Goal: Task Accomplishment & Management: Manage account settings

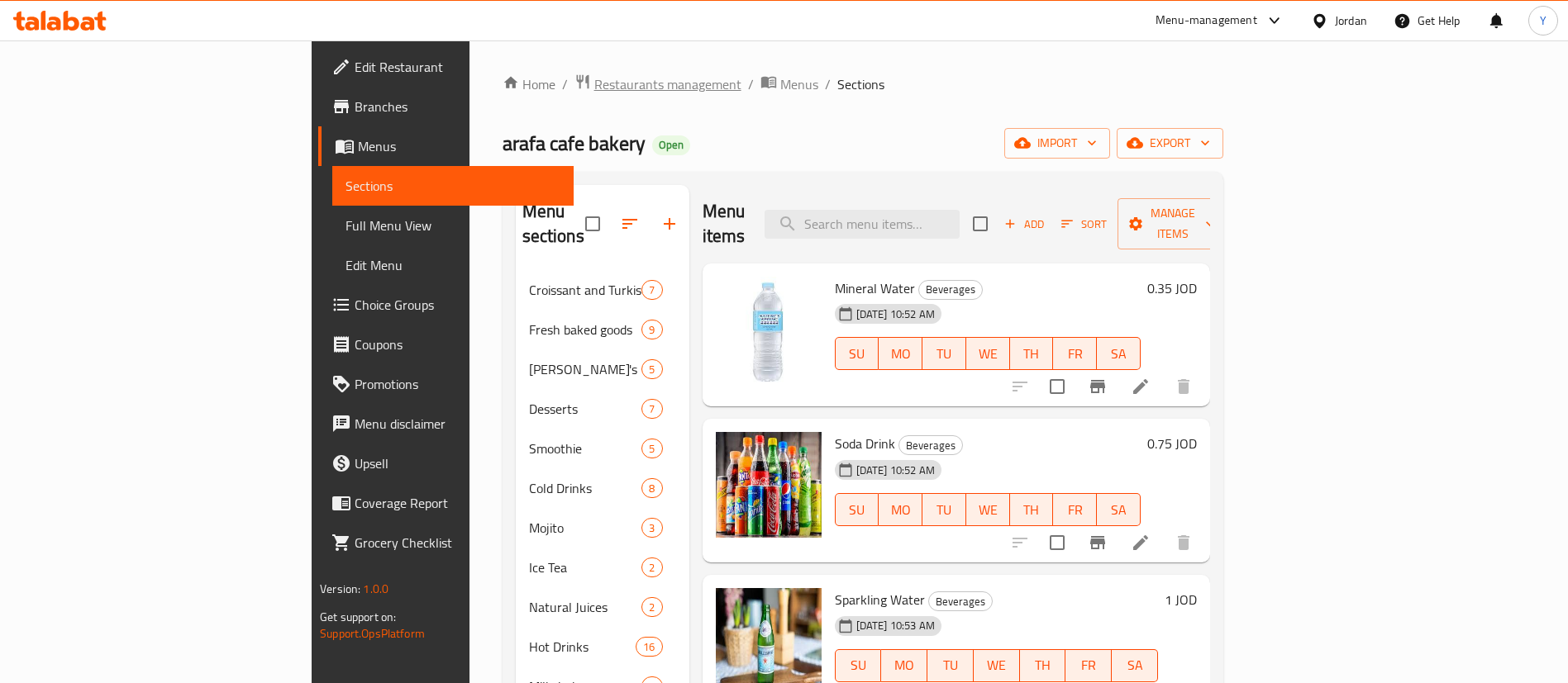
drag, startPoint x: 0, startPoint y: 0, endPoint x: 487, endPoint y: 83, distance: 494.0
click at [594, 83] on span "Restaurants management" at bounding box center [667, 84] width 147 height 20
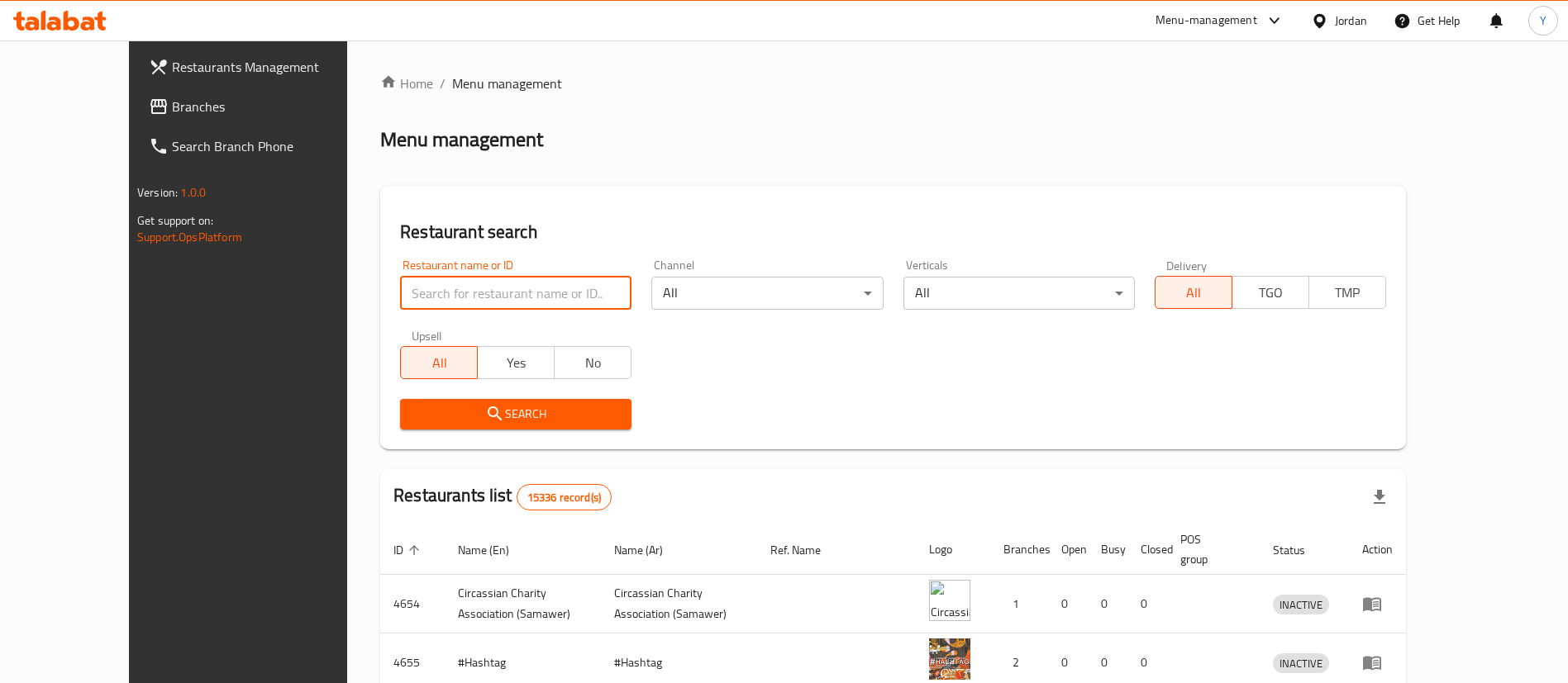
click at [508, 297] on input "search" at bounding box center [515, 293] width 232 height 33
type input "[PERSON_NAME]"
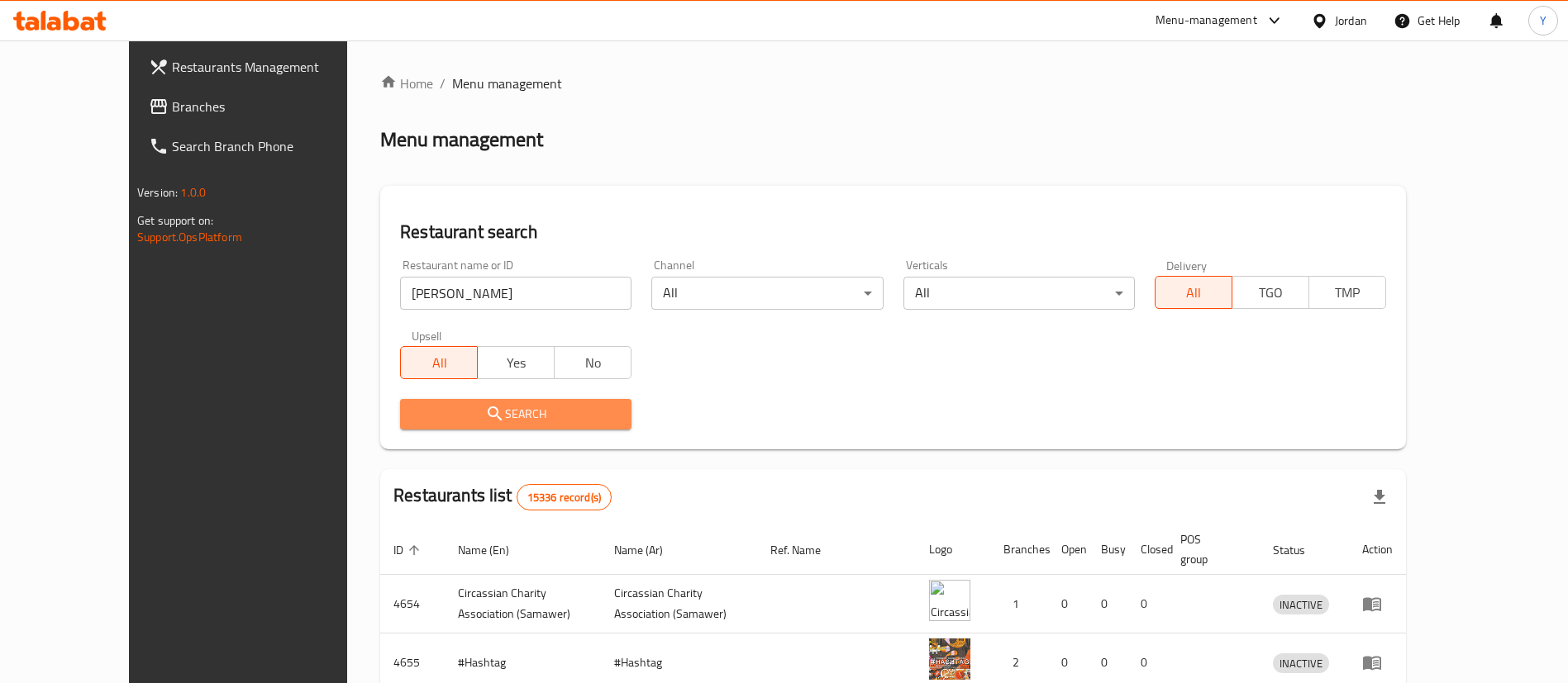
click at [504, 424] on span "Search" at bounding box center [515, 414] width 205 height 20
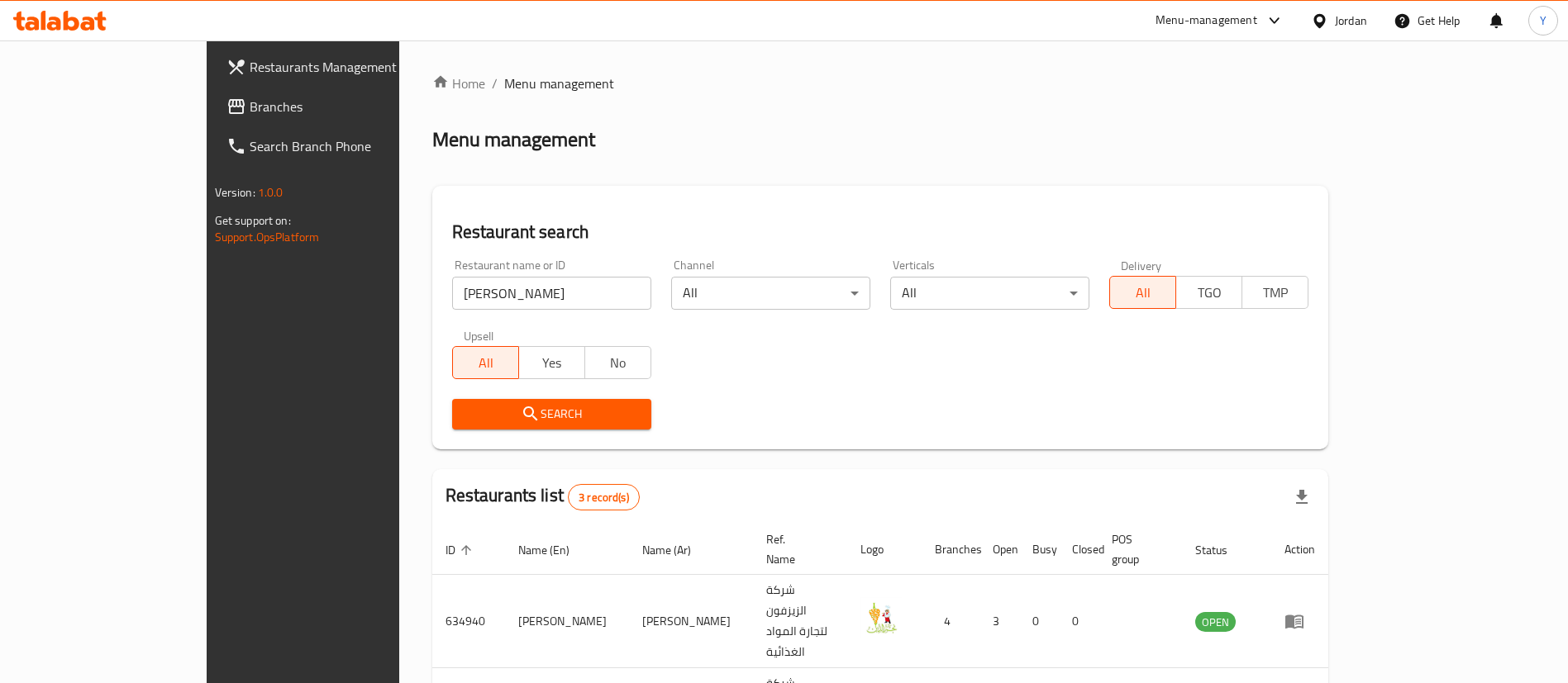
scroll to position [139, 0]
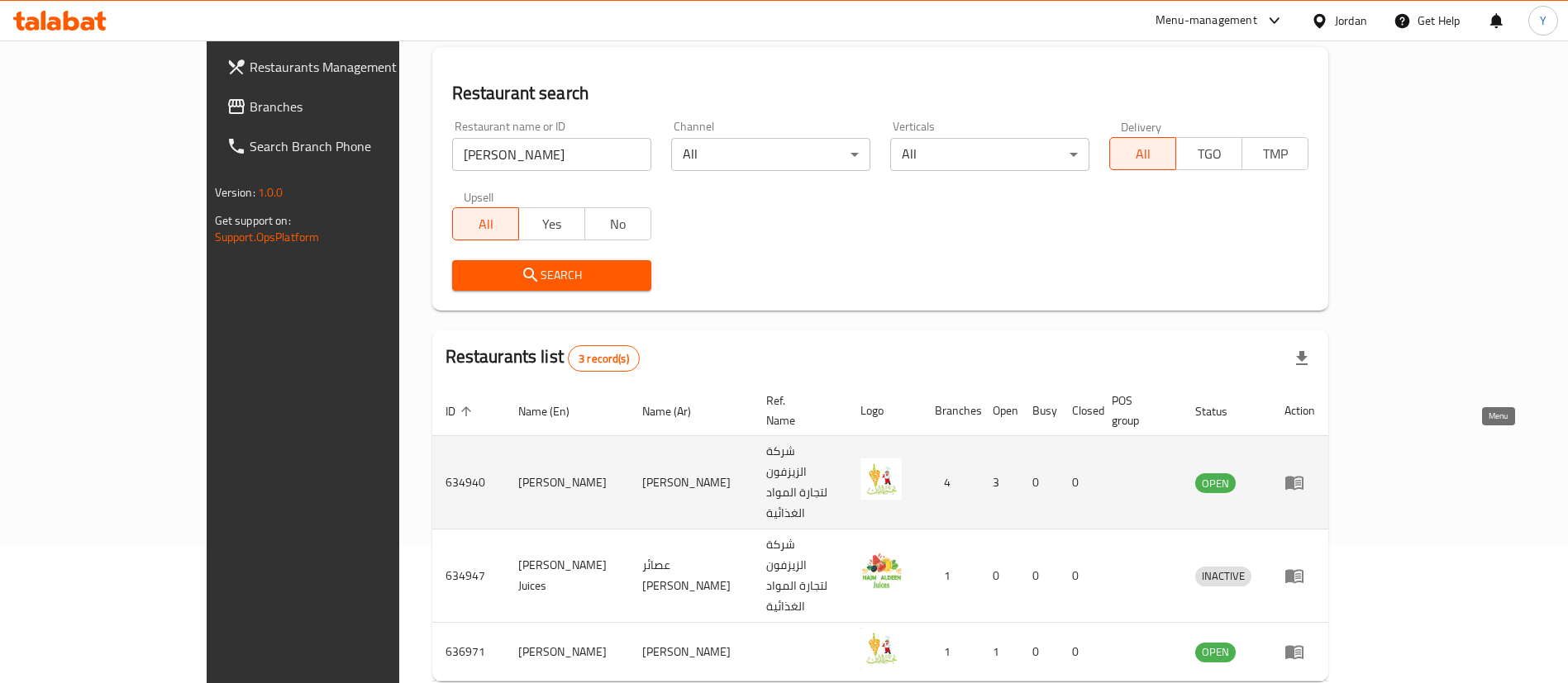
click at [1303, 477] on icon "enhanced table" at bounding box center [1294, 484] width 18 height 14
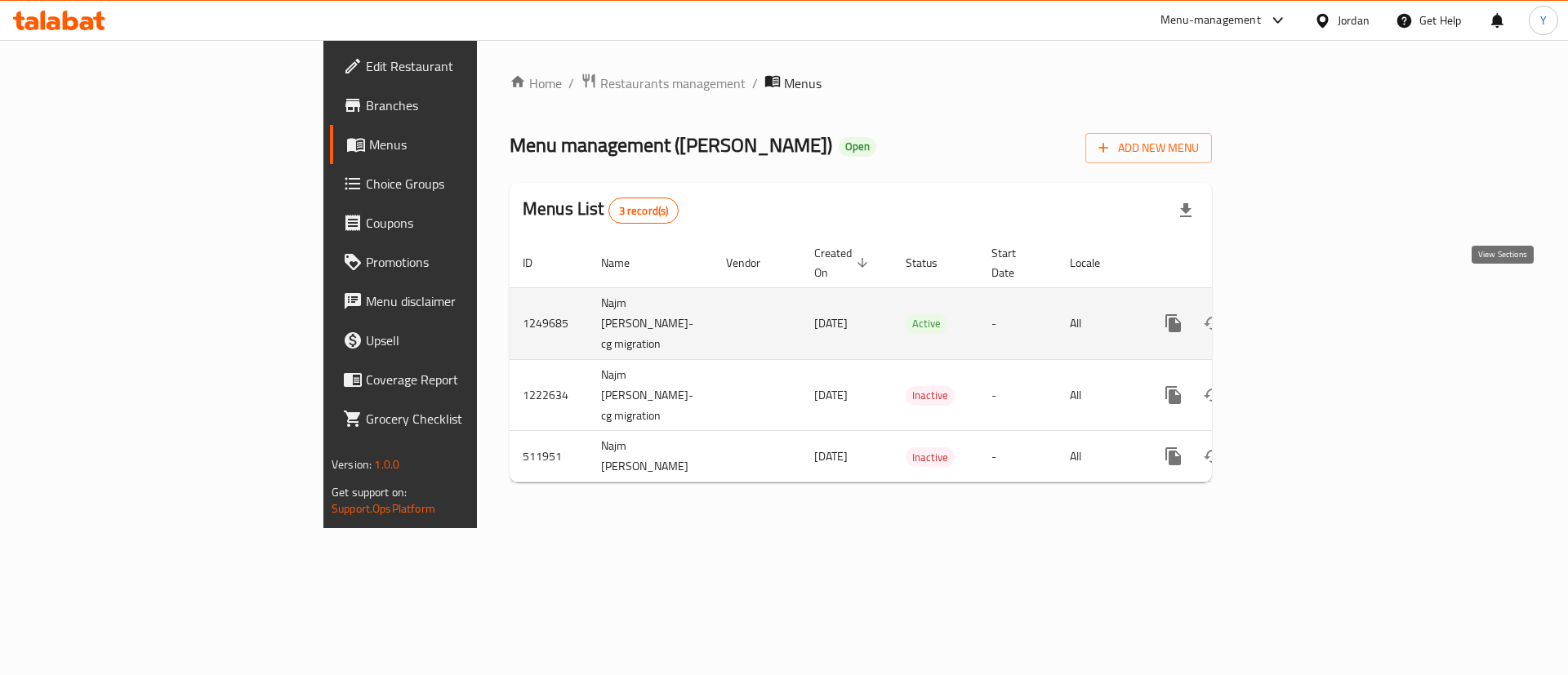
click at [1301, 313] on icon "enhanced table" at bounding box center [1291, 323] width 20 height 20
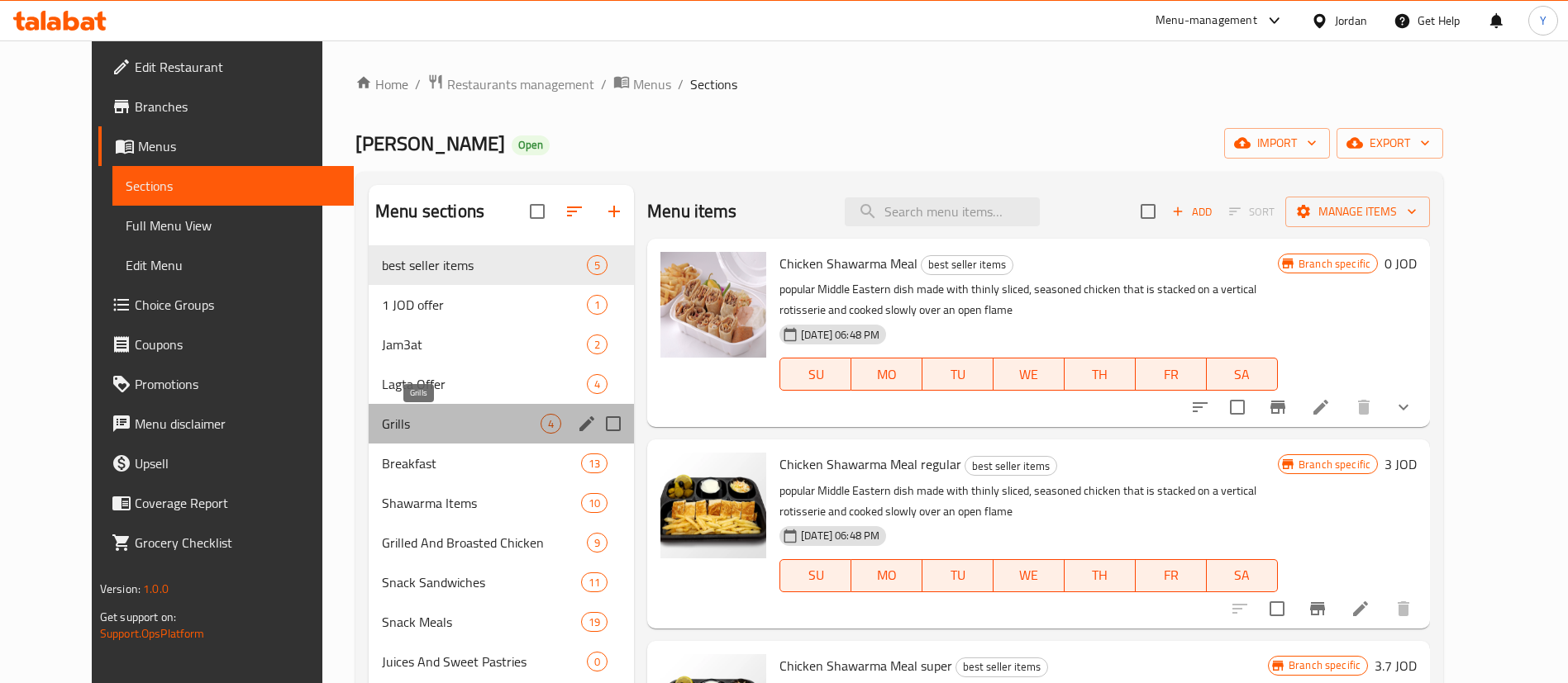
click at [437, 430] on span "Grills" at bounding box center [461, 423] width 158 height 20
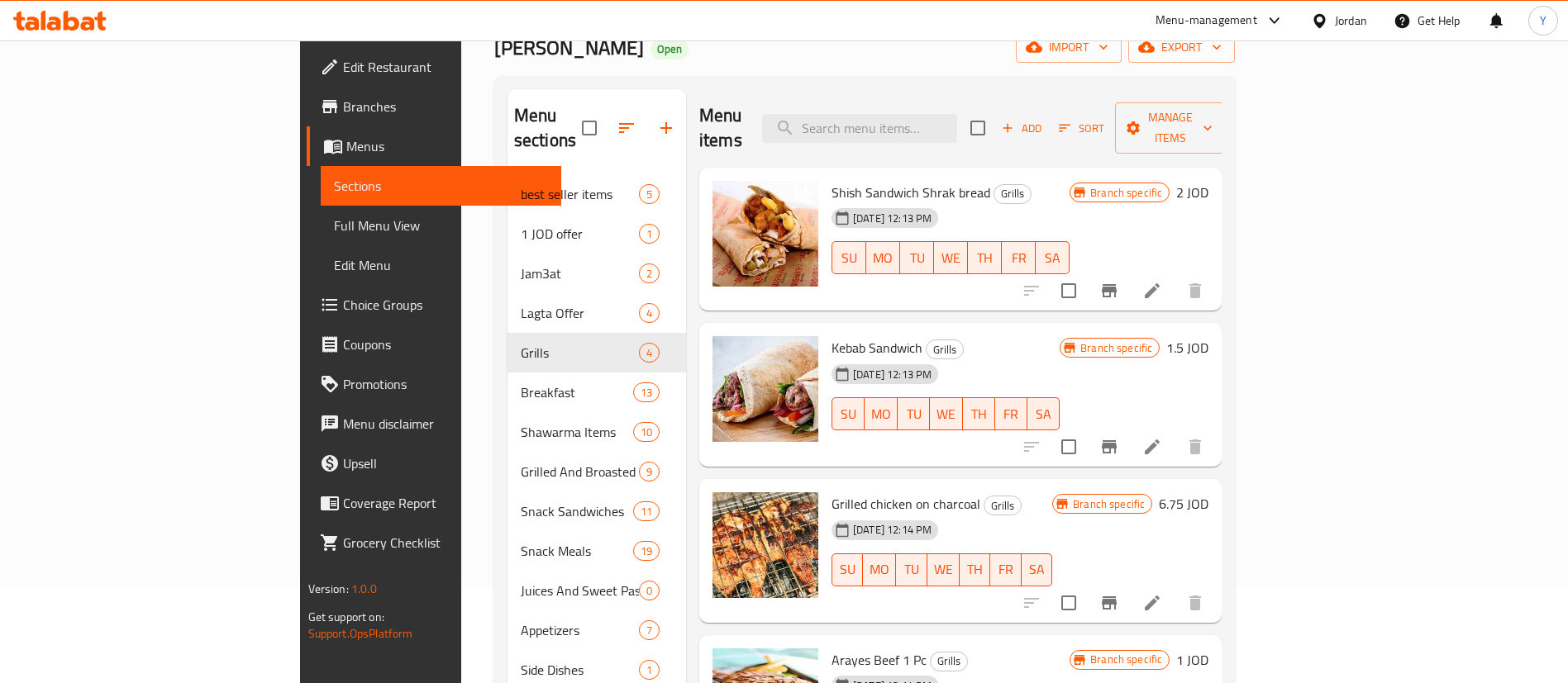
scroll to position [94, 0]
click at [1119, 283] on icon "Branch-specific-item" at bounding box center [1109, 292] width 20 height 20
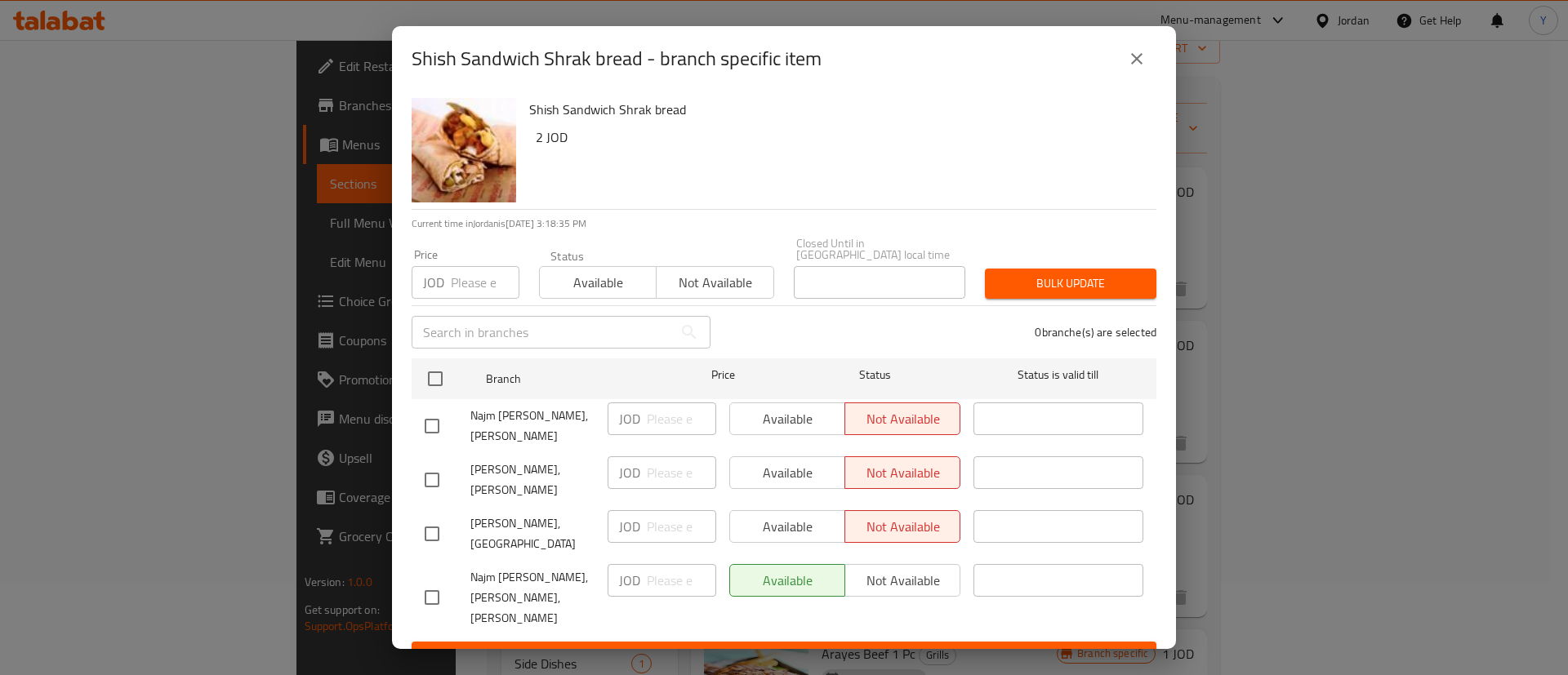
click at [1137, 63] on icon "close" at bounding box center [1137, 58] width 20 height 20
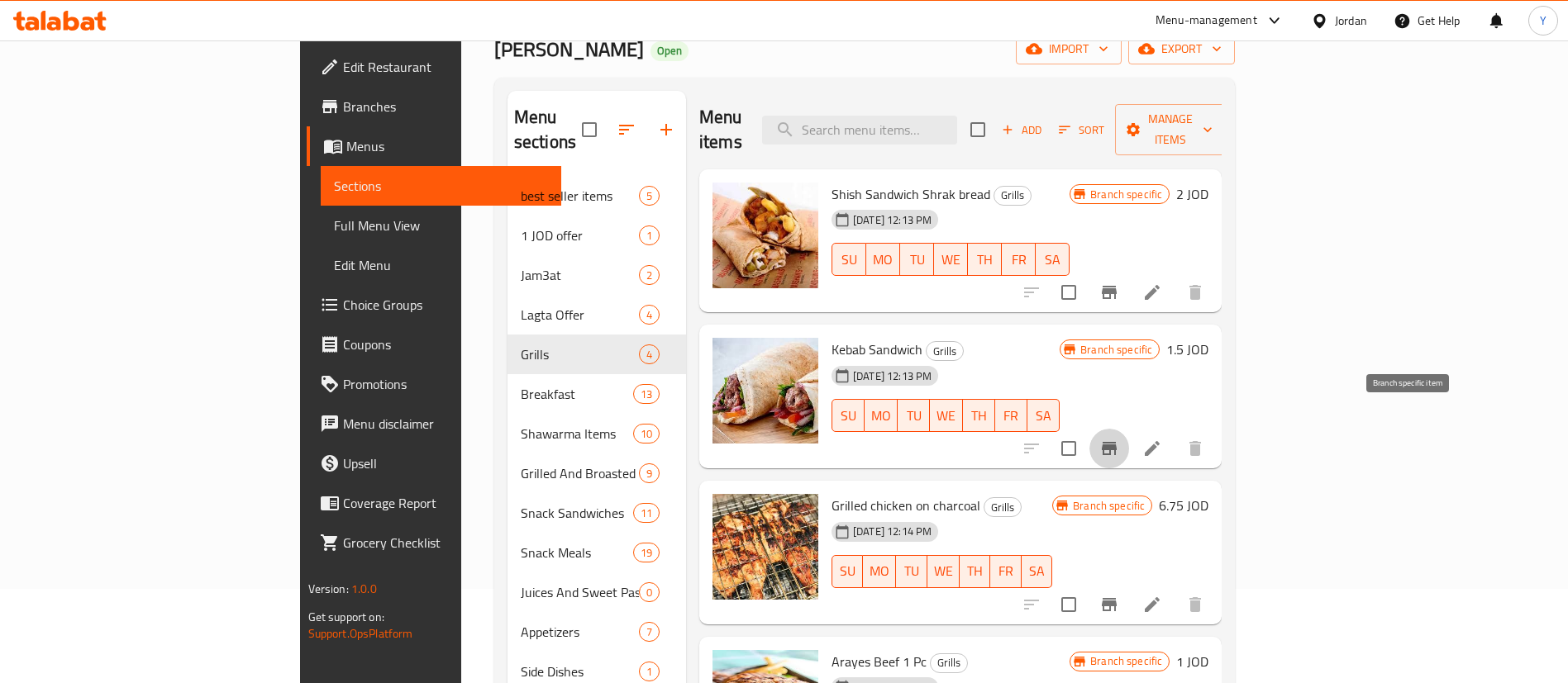
click at [1116, 442] on icon "Branch-specific-item" at bounding box center [1108, 448] width 15 height 13
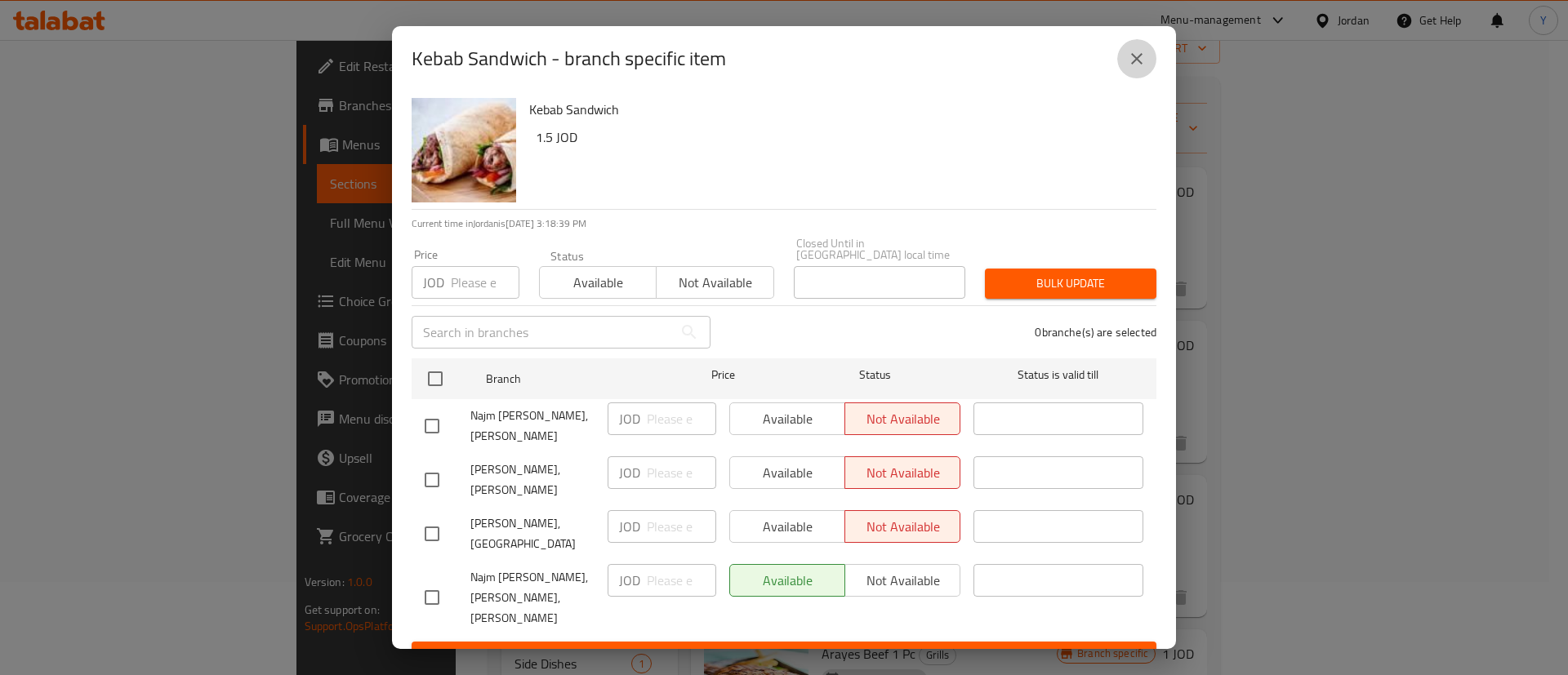
click at [1137, 60] on icon "close" at bounding box center [1137, 58] width 20 height 20
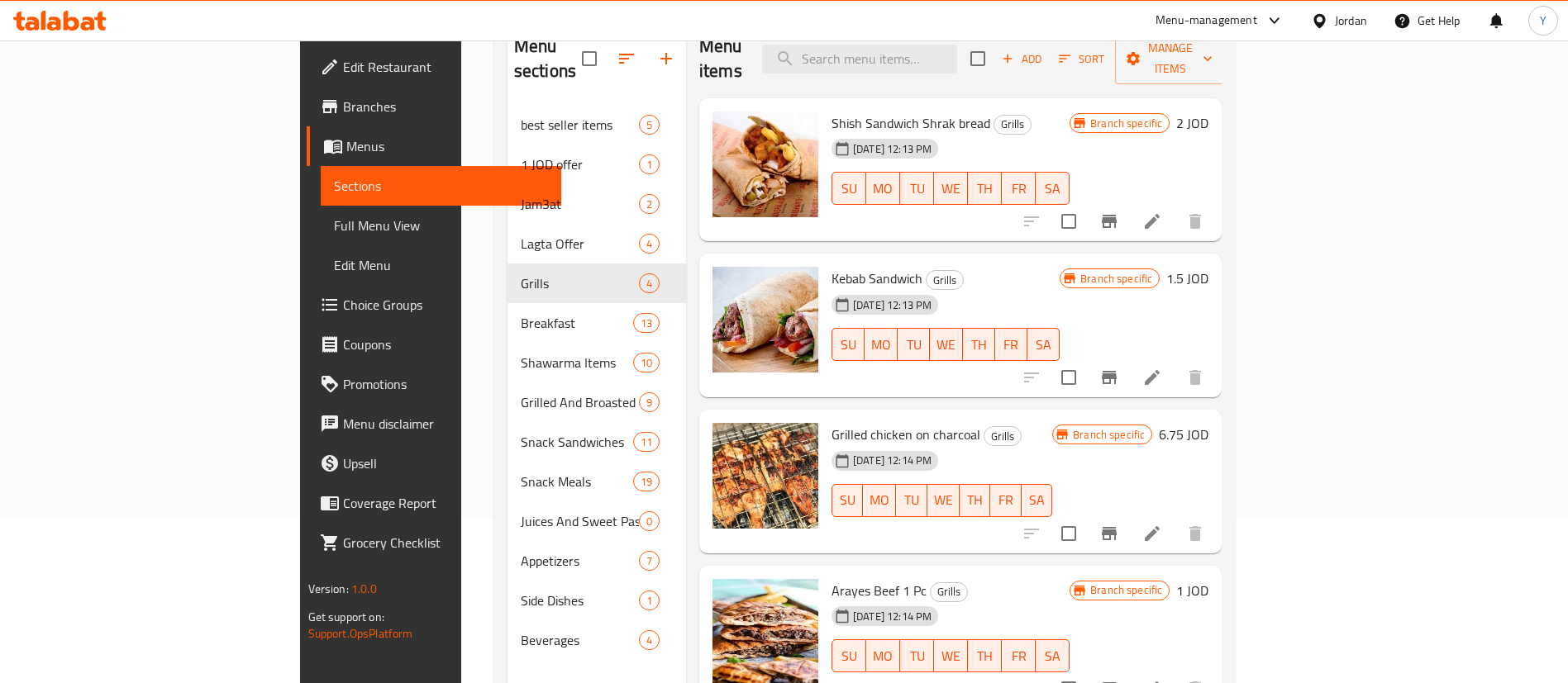
scroll to position [218, 0]
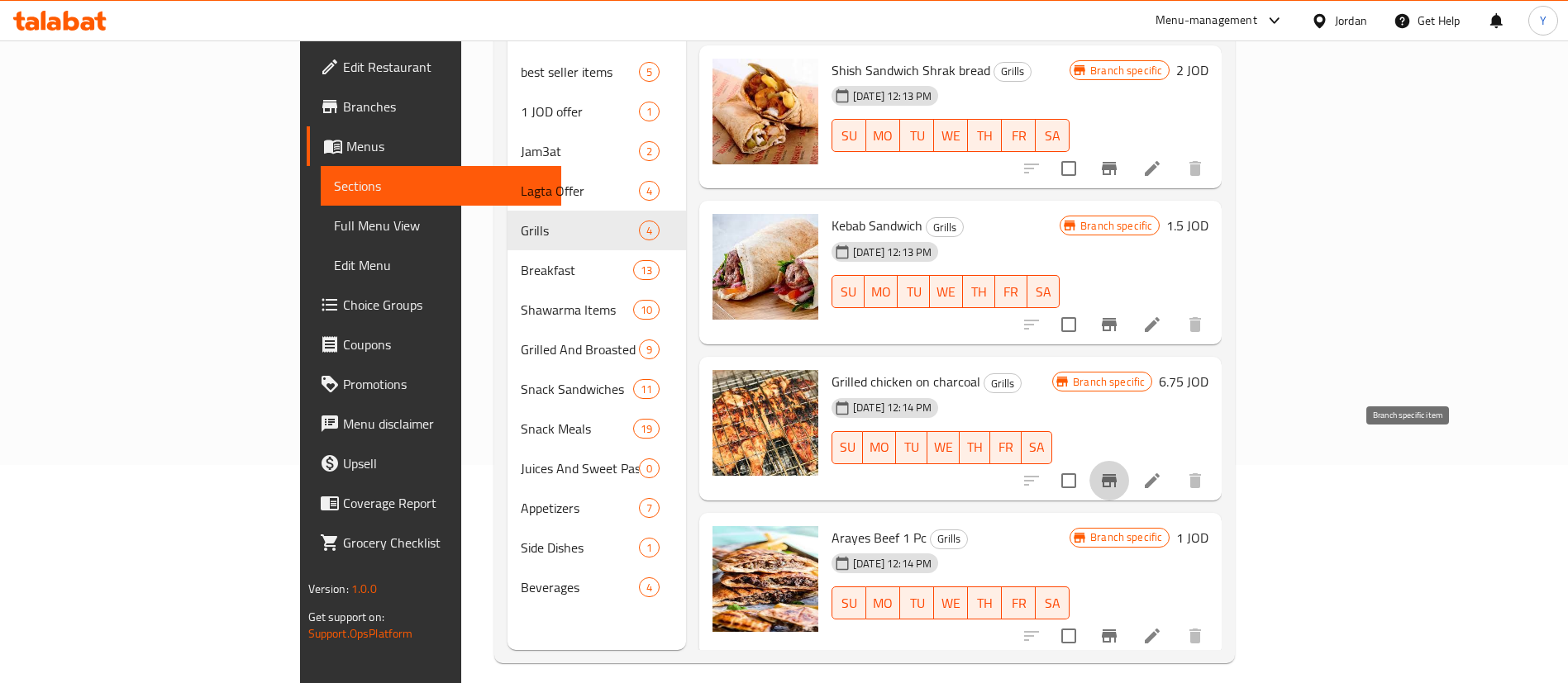
click at [1129, 466] on button "Branch-specific-item" at bounding box center [1108, 481] width 40 height 40
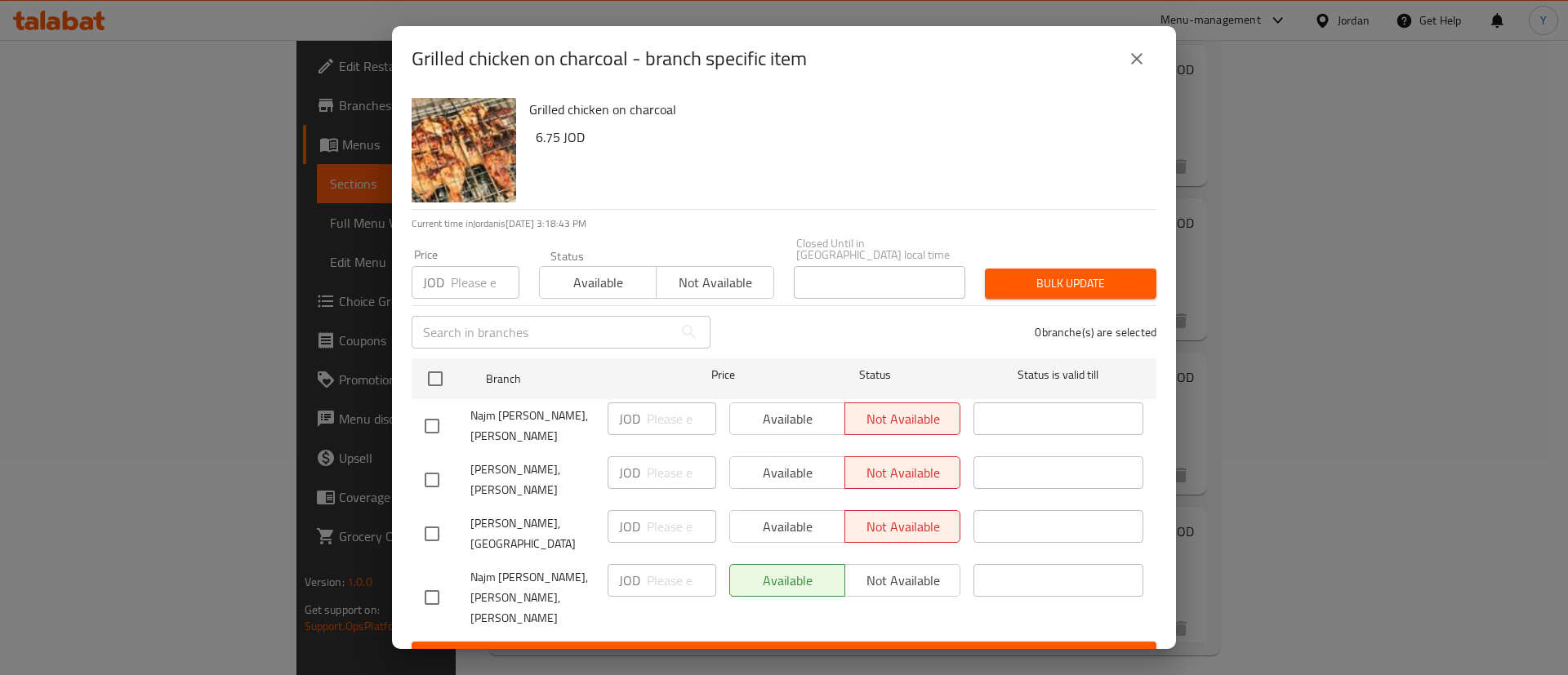
click at [1144, 61] on icon "close" at bounding box center [1137, 58] width 20 height 20
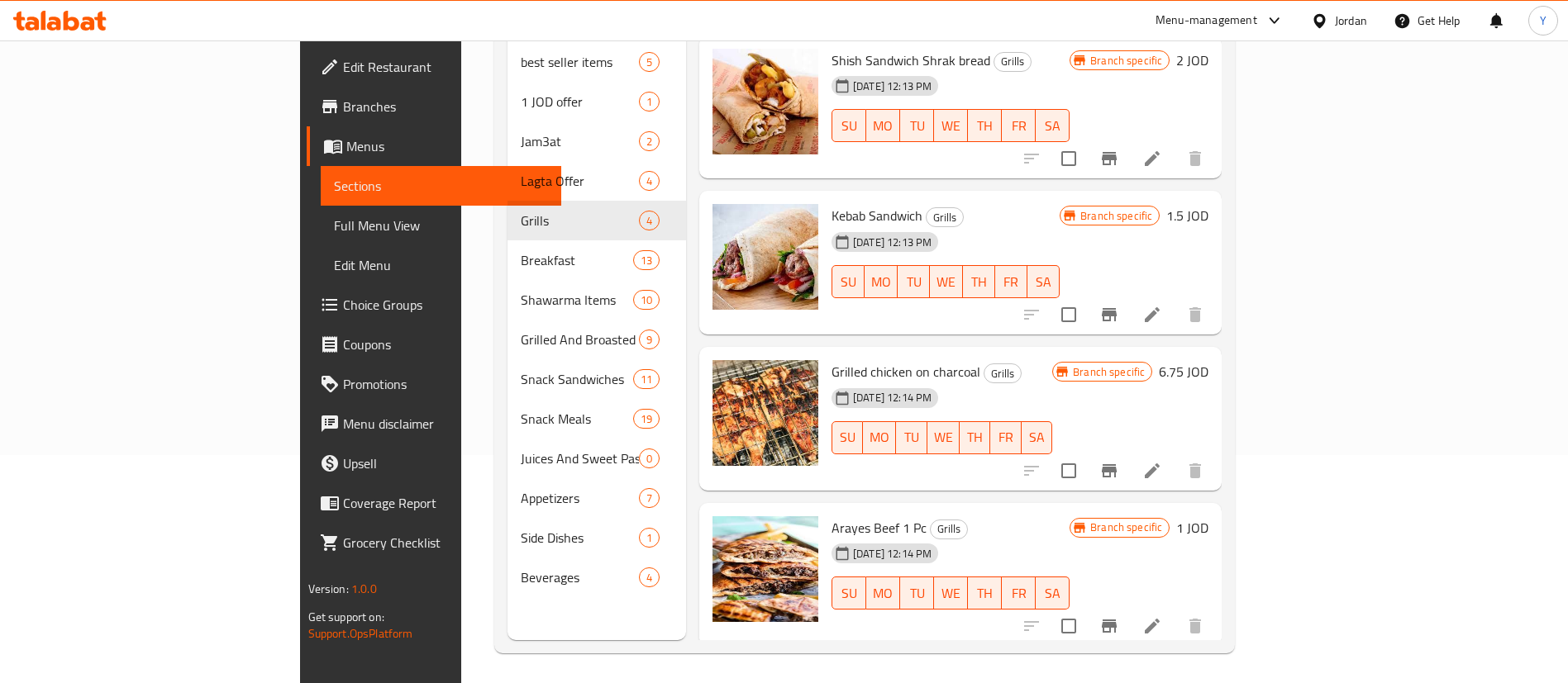
scroll to position [231, 0]
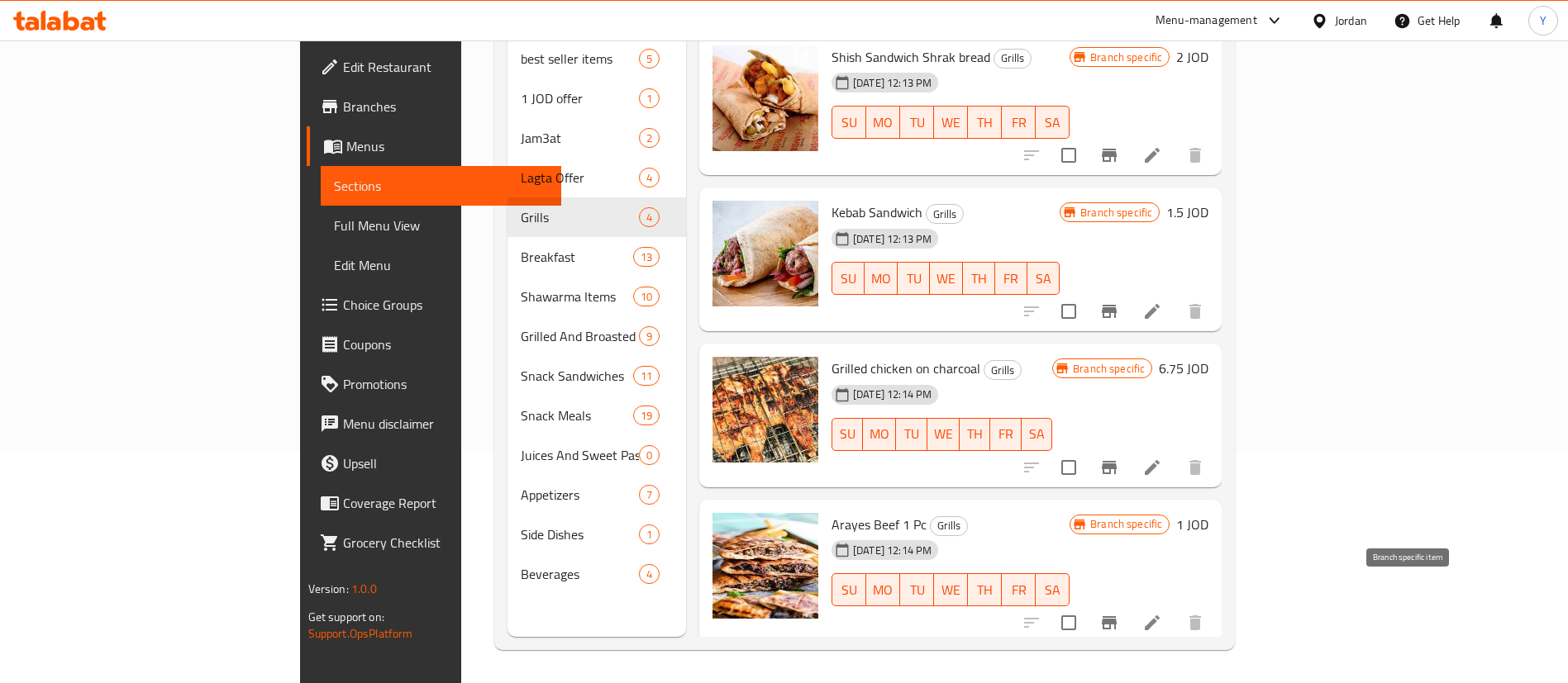
click at [1119, 613] on icon "Branch-specific-item" at bounding box center [1109, 623] width 20 height 20
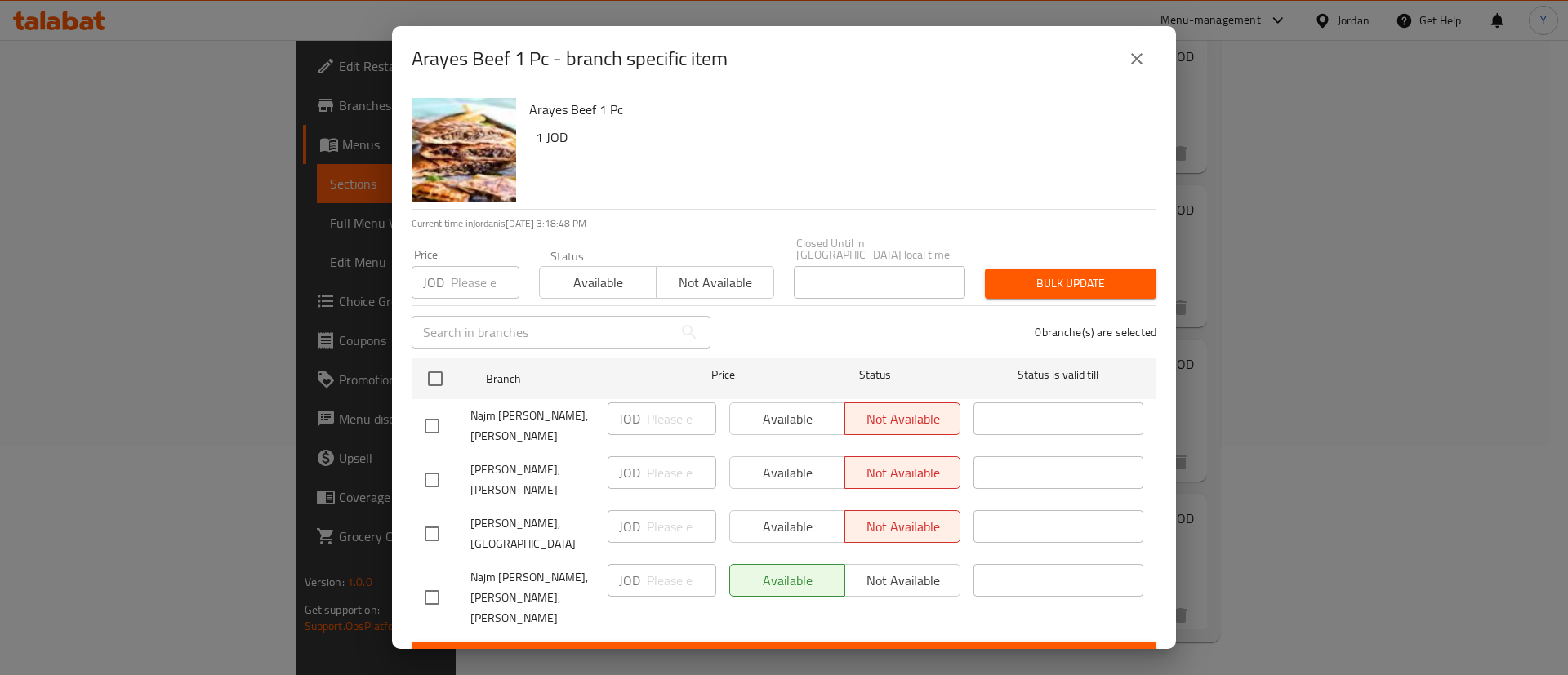
click at [1136, 63] on icon "close" at bounding box center [1136, 58] width 11 height 11
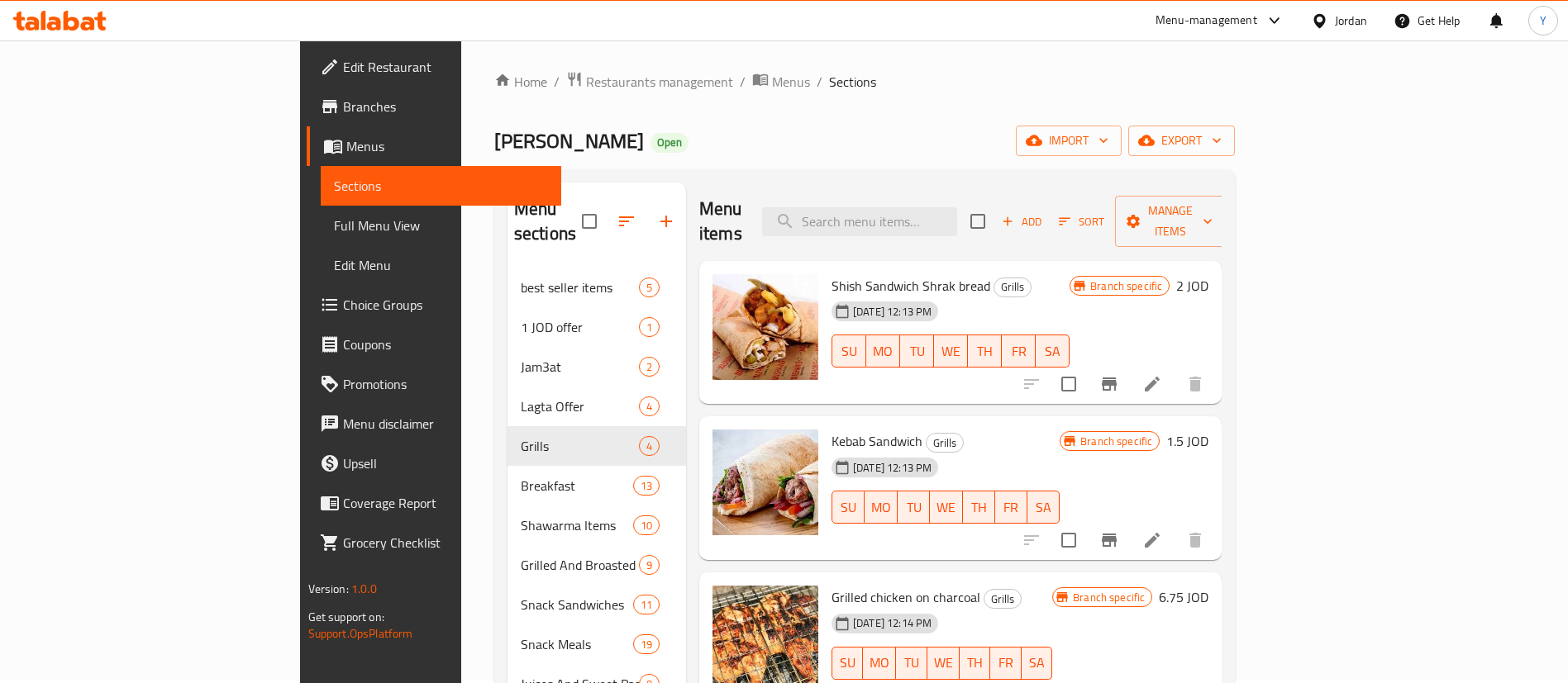
scroll to position [0, 0]
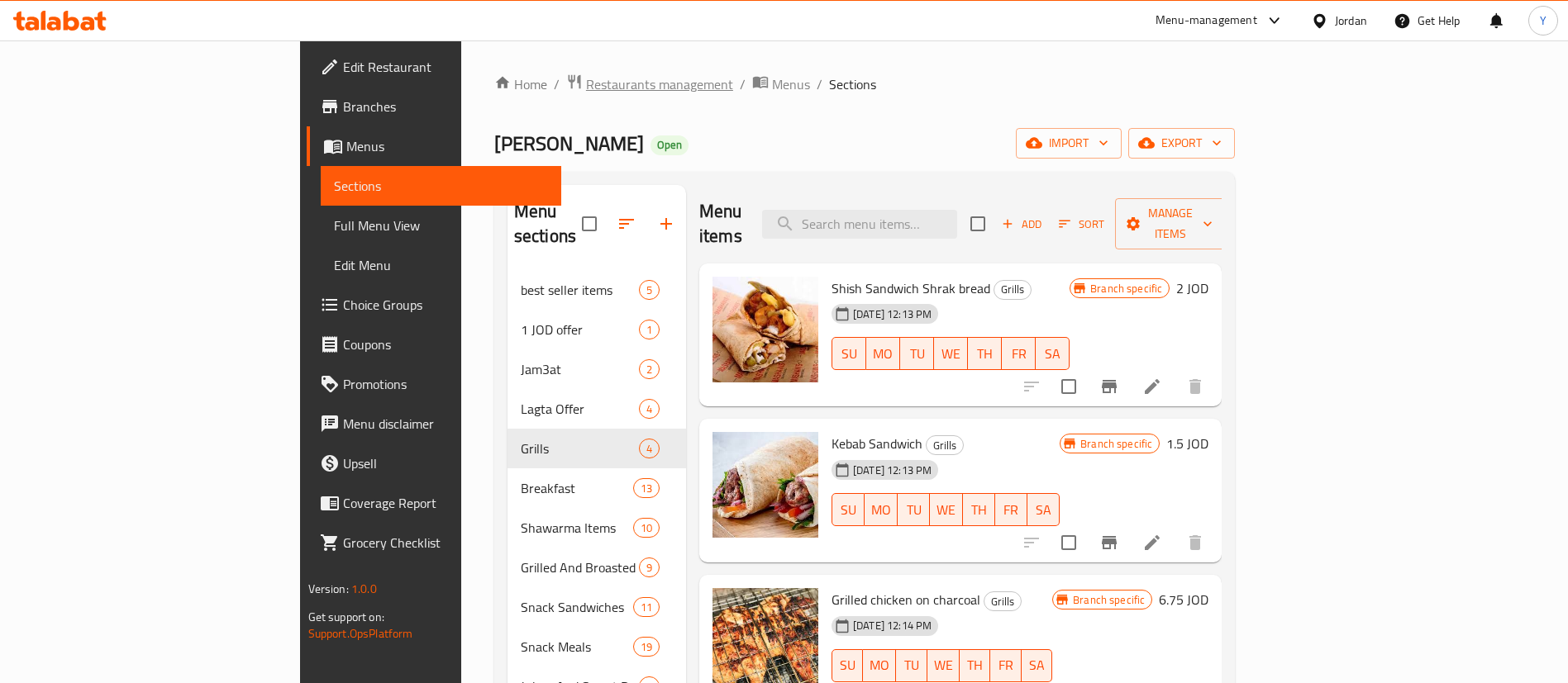
click at [586, 81] on span "Restaurants management" at bounding box center [659, 84] width 147 height 20
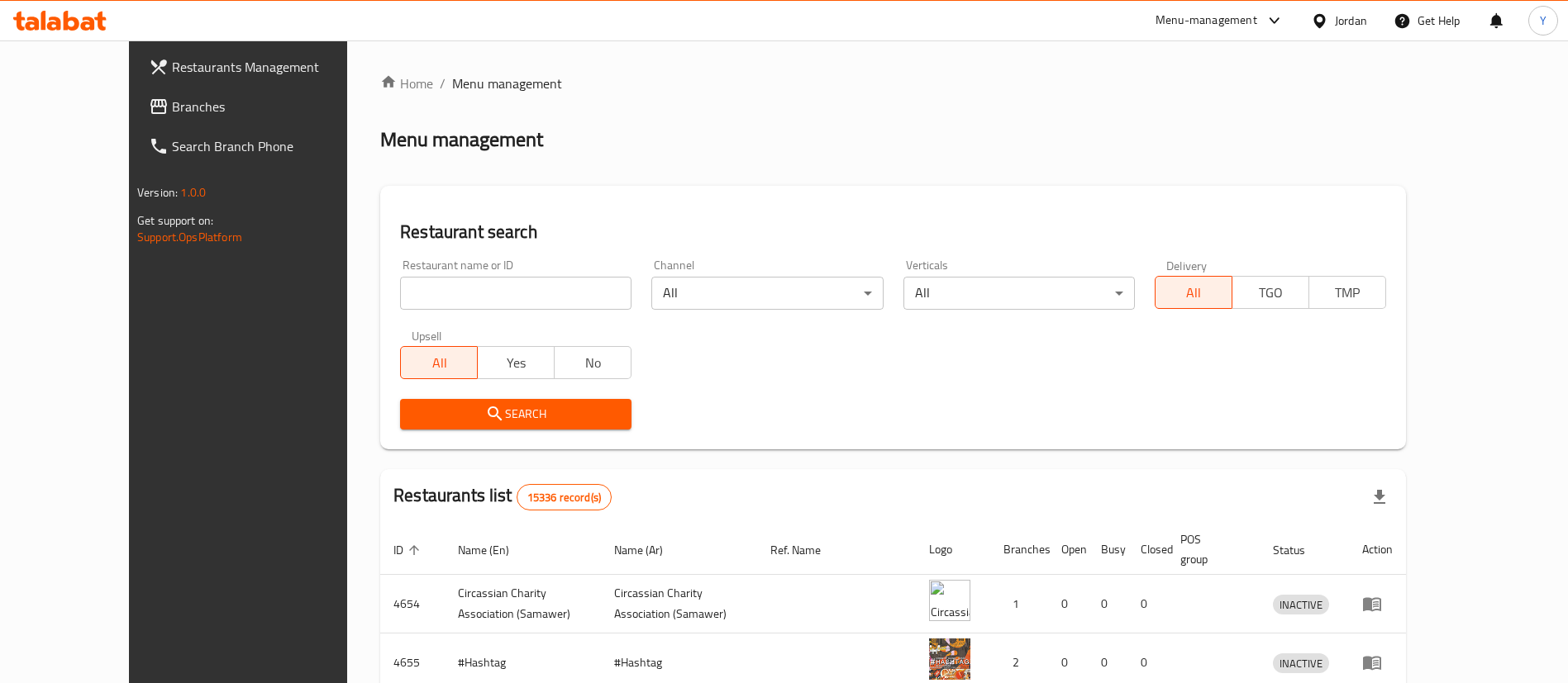
drag, startPoint x: 498, startPoint y: 295, endPoint x: 489, endPoint y: 295, distance: 9.0
click at [498, 295] on input "search" at bounding box center [515, 293] width 232 height 33
type input "Medan Al Sa3a"
click button "Search" at bounding box center [515, 414] width 232 height 31
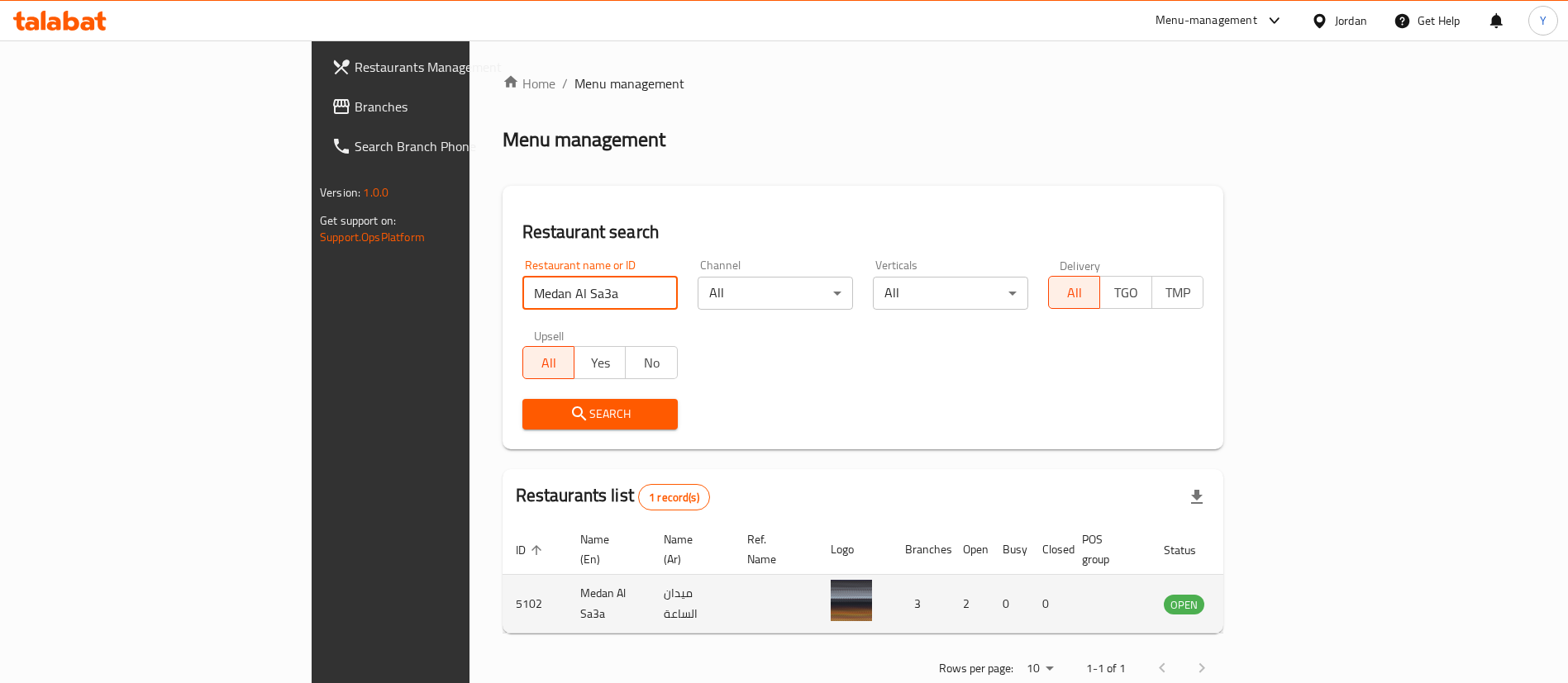
click at [1270, 594] on icon "enhanced table" at bounding box center [1260, 604] width 20 height 20
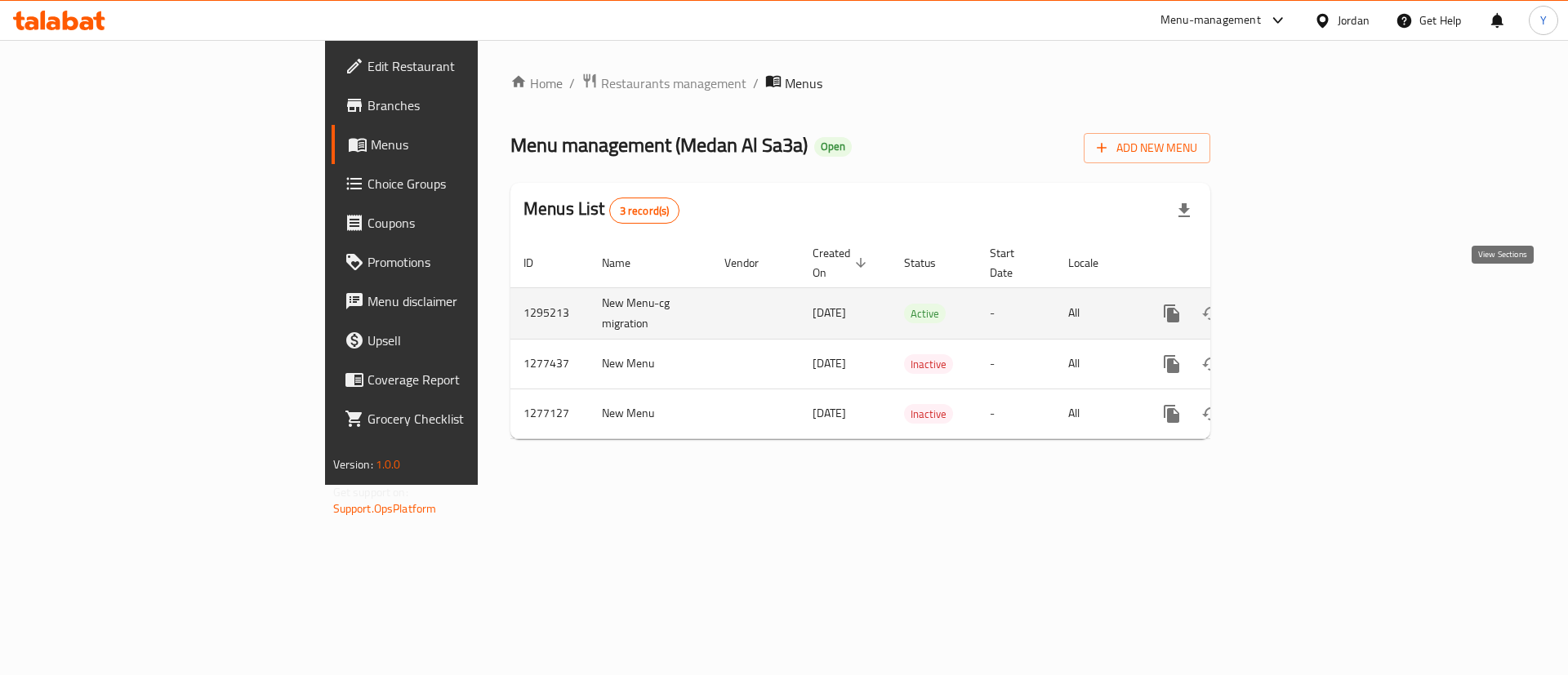
click at [1300, 304] on icon "enhanced table" at bounding box center [1290, 313] width 20 height 20
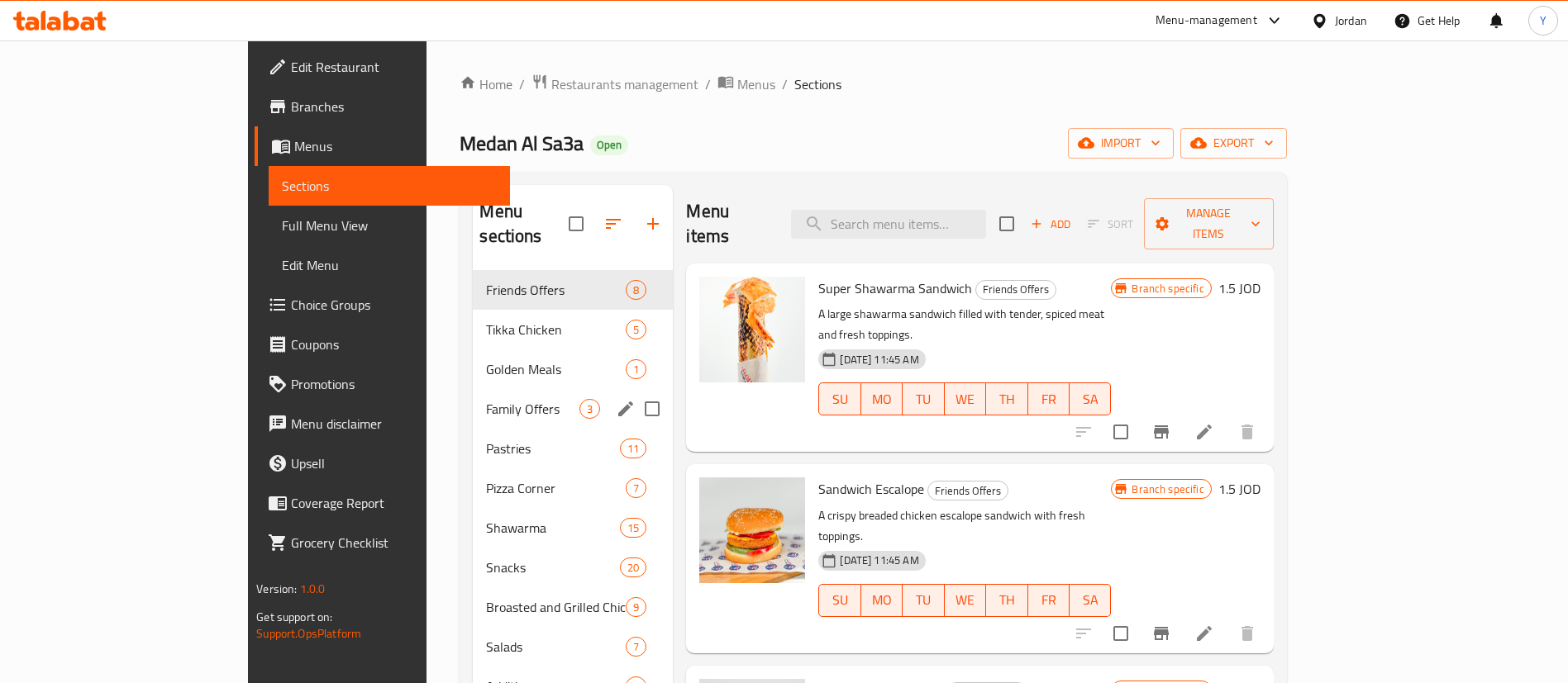
scroll to position [124, 0]
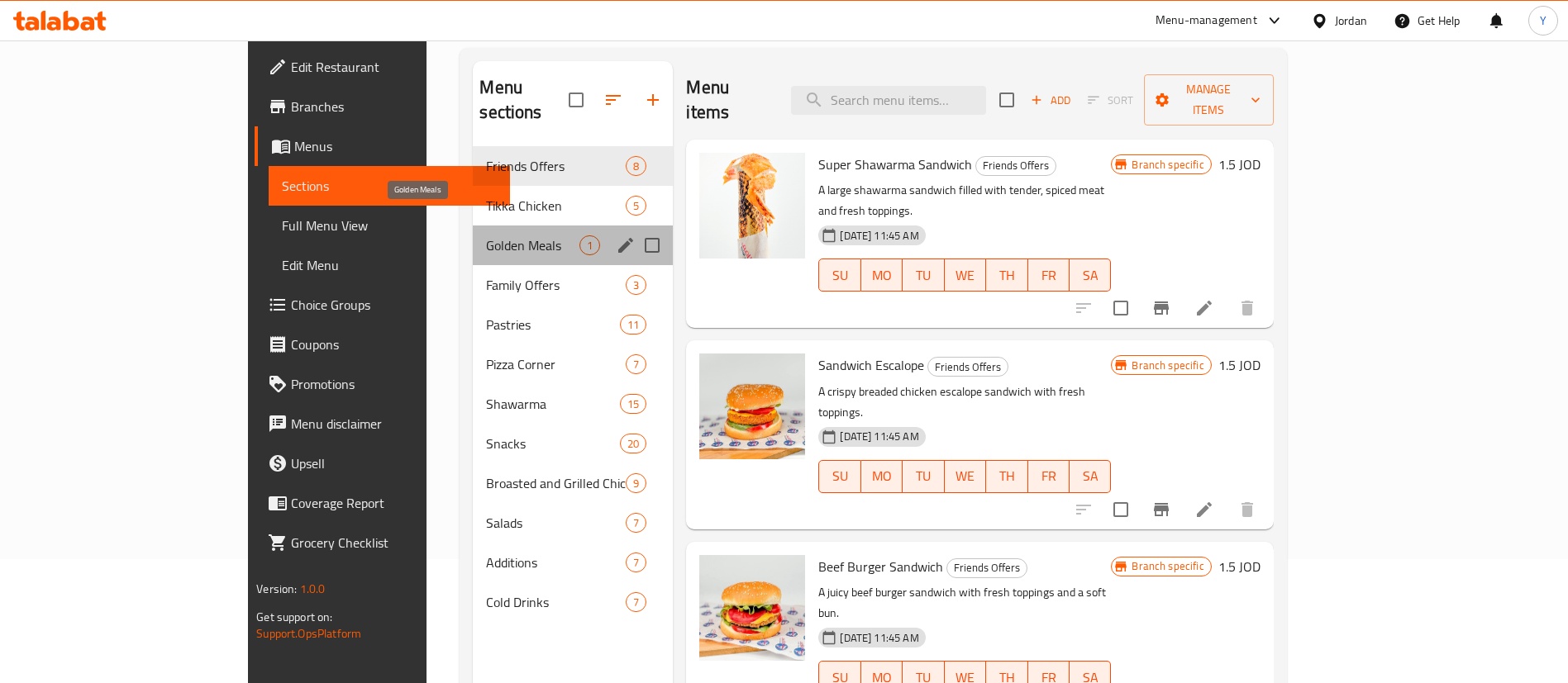
click at [486, 236] on span "Golden Meals" at bounding box center [533, 246] width 93 height 20
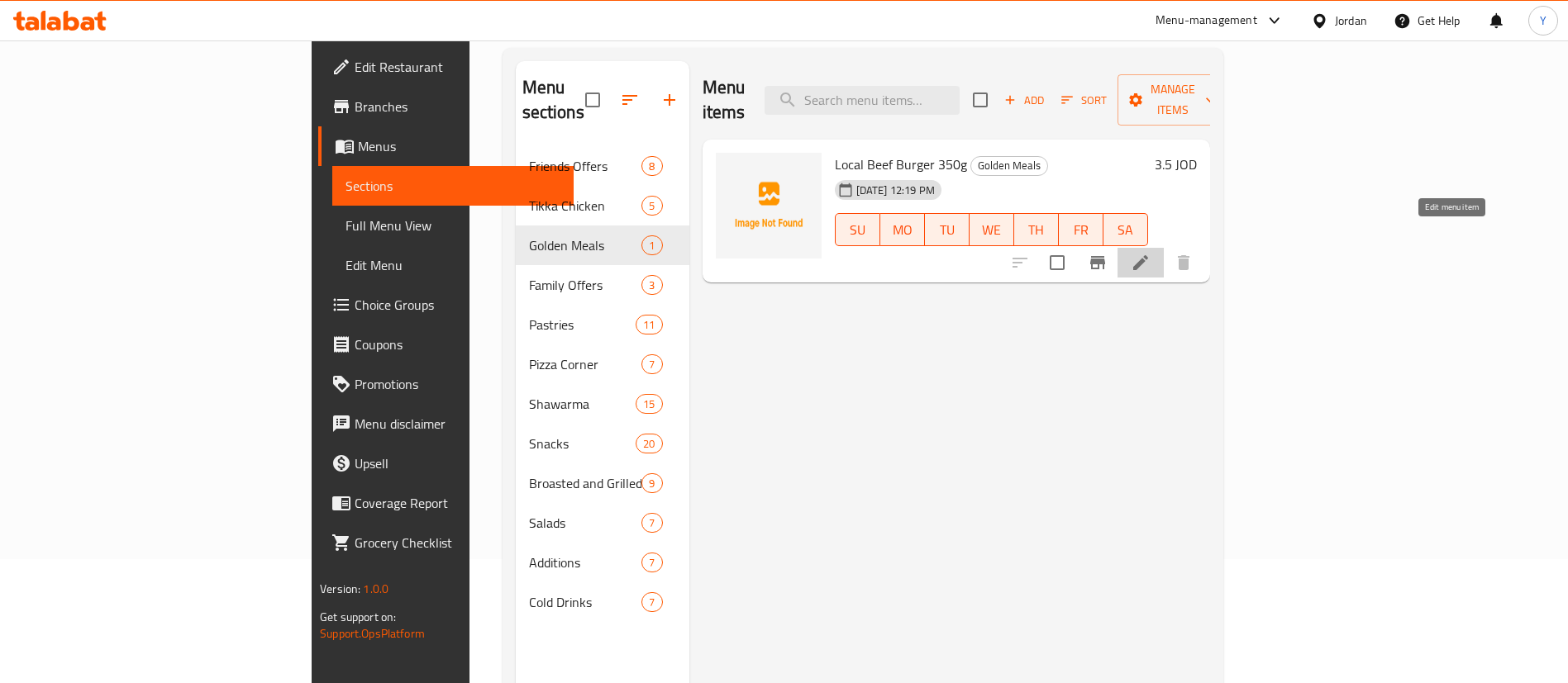
click at [1151, 253] on icon at bounding box center [1140, 262] width 20 height 20
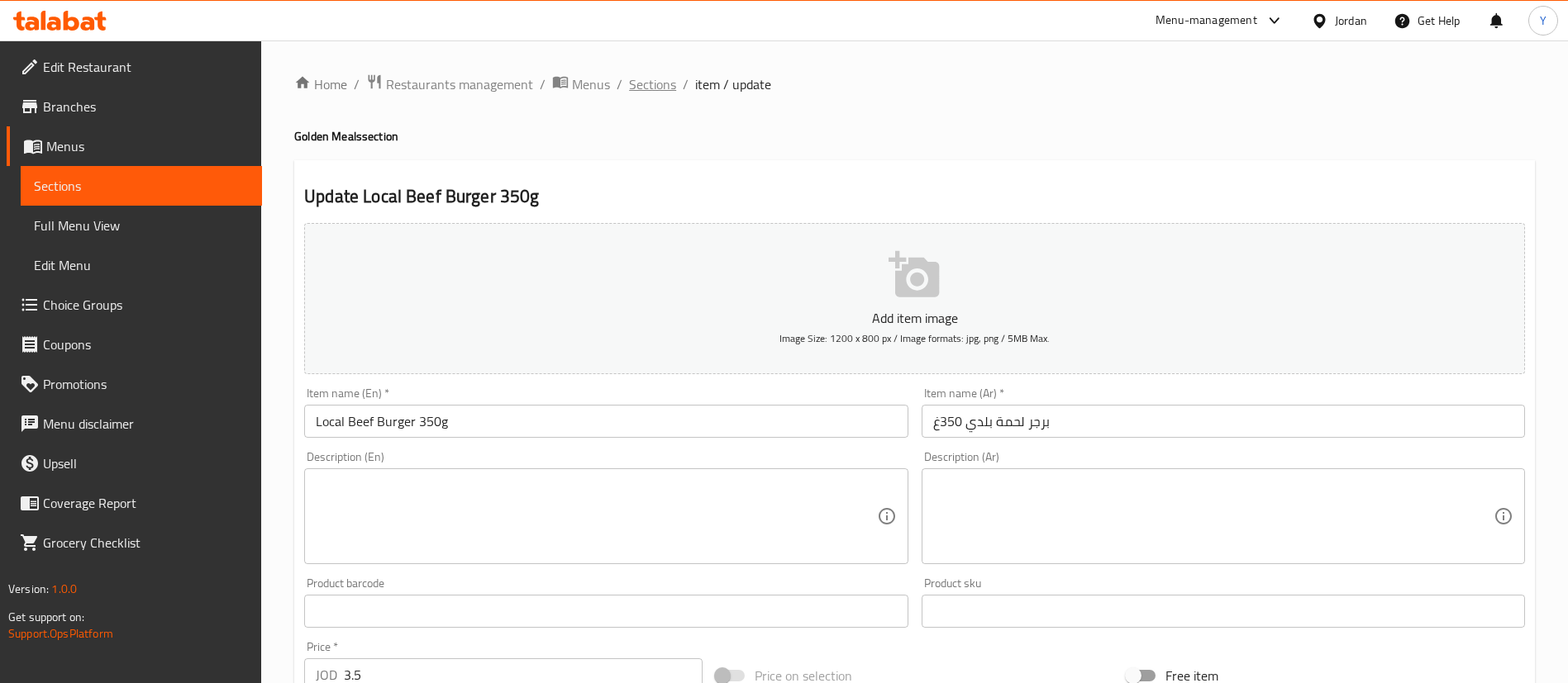
click at [672, 85] on span "Sections" at bounding box center [652, 84] width 48 height 20
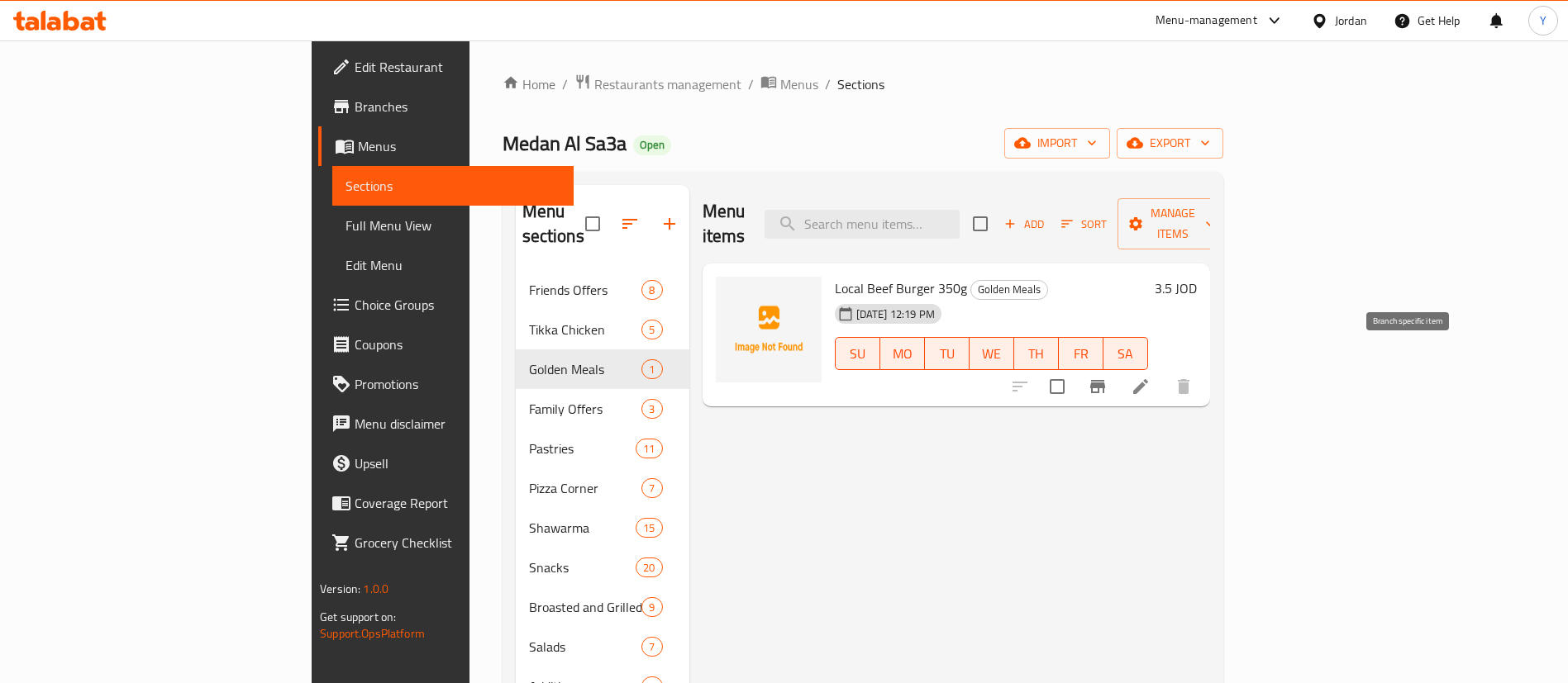
click at [1108, 377] on icon "Branch-specific-item" at bounding box center [1097, 386] width 20 height 20
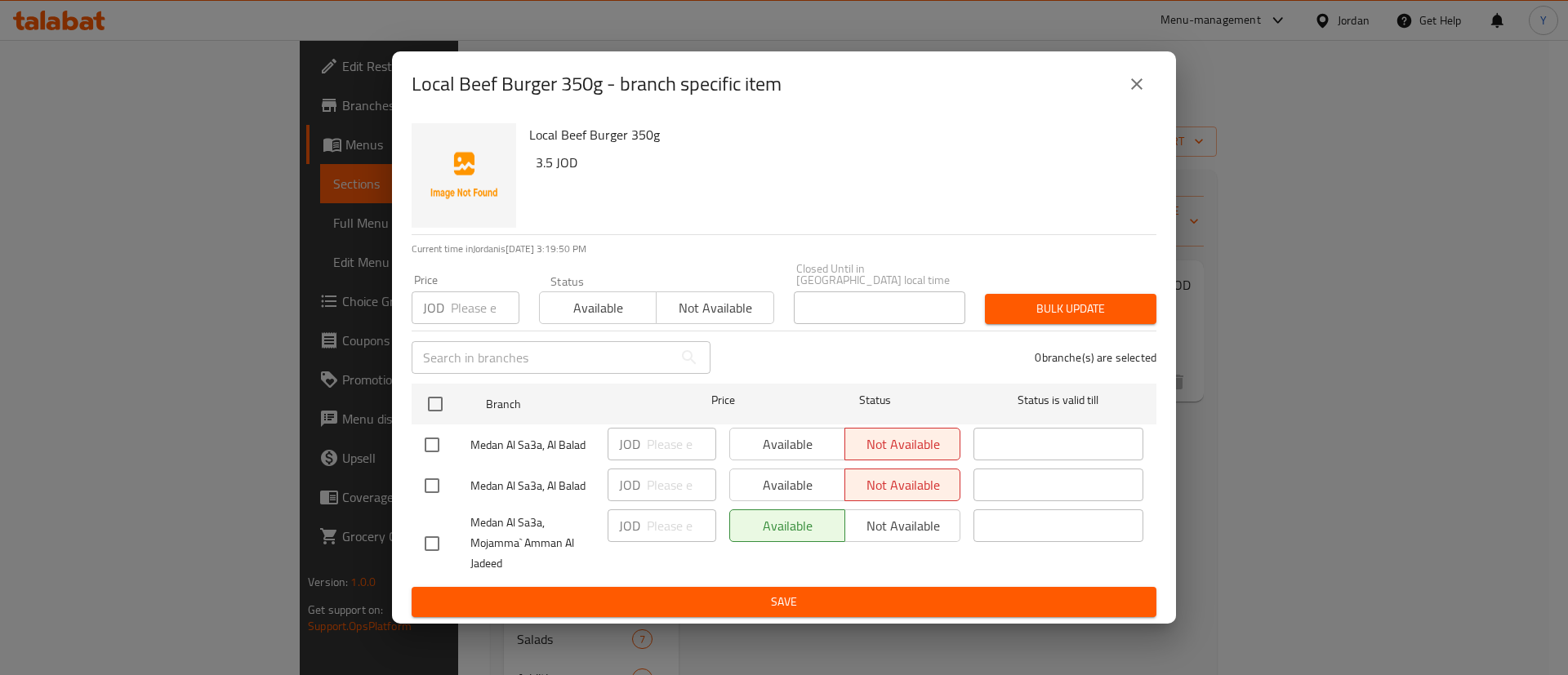
click at [932, 522] on div "Available Not available" at bounding box center [845, 526] width 231 height 33
click at [900, 514] on div "Available Not available" at bounding box center [845, 526] width 231 height 33
click at [431, 538] on input "checkbox" at bounding box center [432, 544] width 34 height 34
checkbox input "true"
click at [892, 527] on span "Not available" at bounding box center [902, 525] width 102 height 23
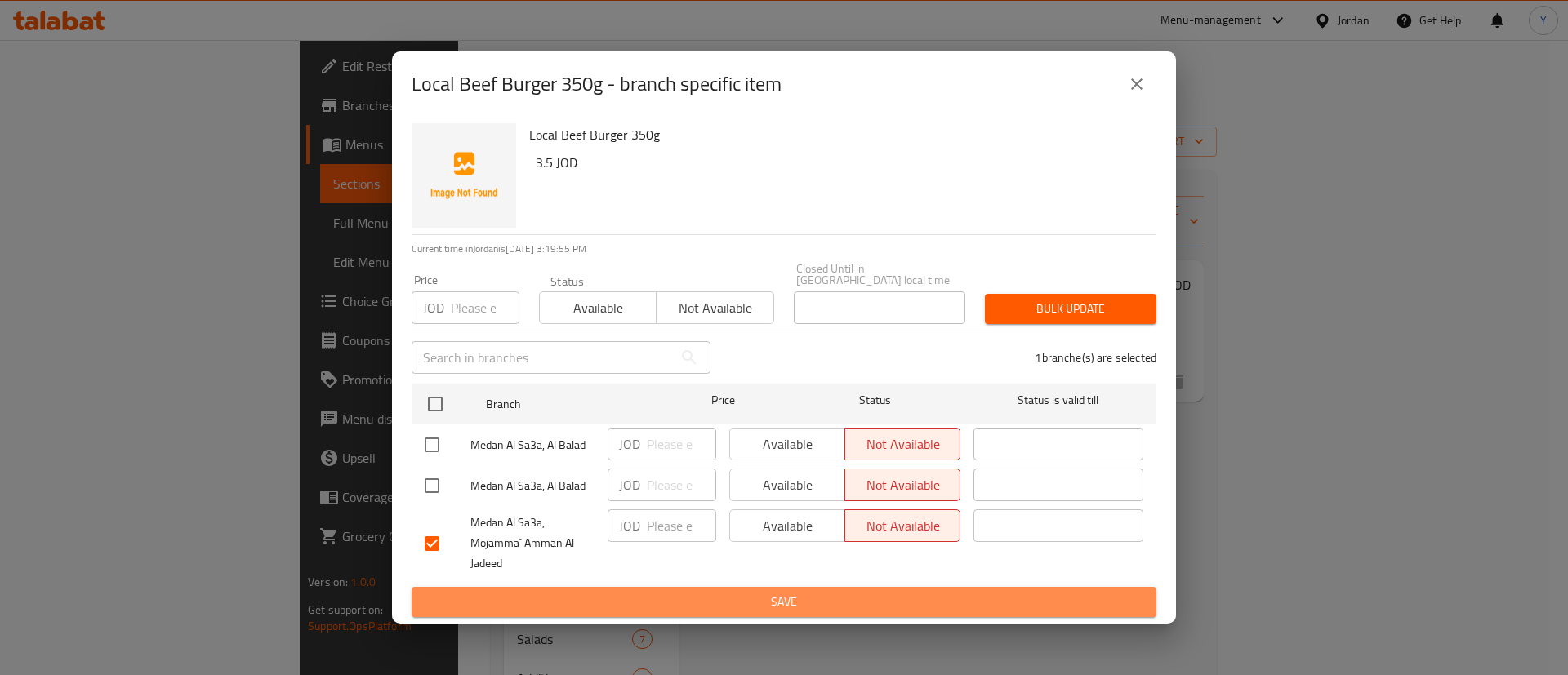
click at [874, 594] on span "Save" at bounding box center [784, 602] width 719 height 20
